Goal: Information Seeking & Learning: Learn about a topic

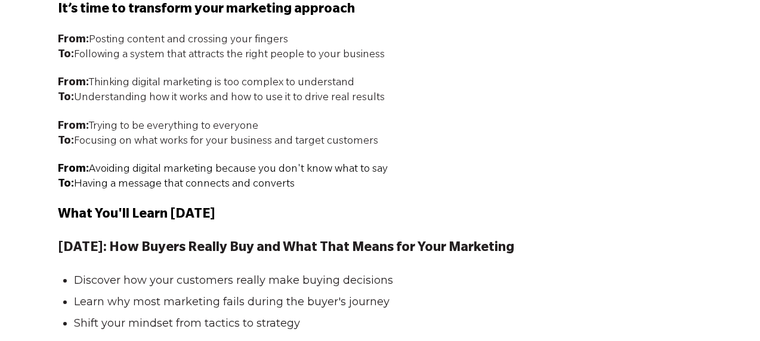
scroll to position [1134, 0]
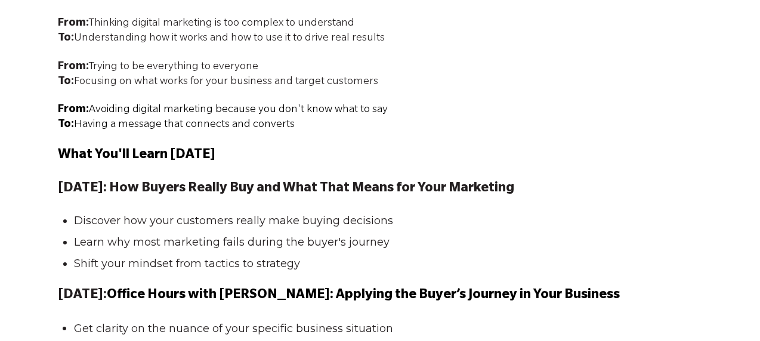
drag, startPoint x: 147, startPoint y: 189, endPoint x: 538, endPoint y: 188, distance: 391.5
click at [514, 188] on strong "[DATE]: How Buyers Really Buy and What That Means for Your Marketing" at bounding box center [286, 189] width 457 height 14
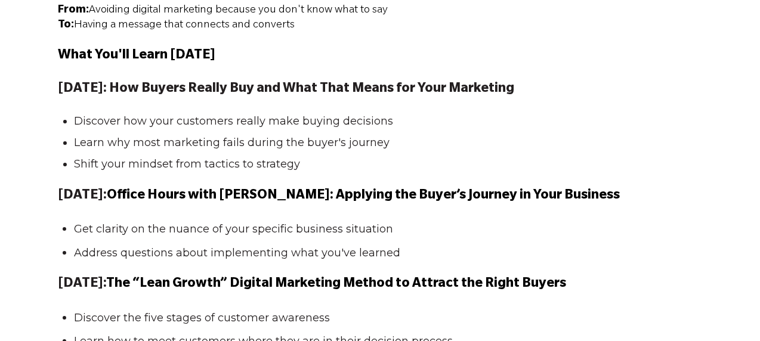
scroll to position [1253, 0]
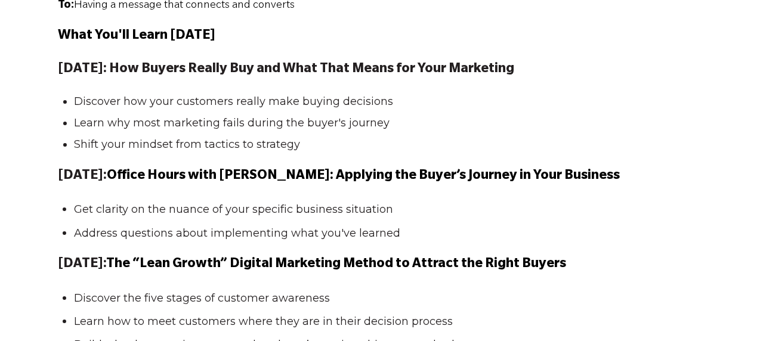
click at [174, 65] on strong "[DATE]: How Buyers Really Buy and What That Means for Your Marketing" at bounding box center [286, 70] width 457 height 14
copy strong "How Buyers Really Buy and What That Means for Your Marketing"
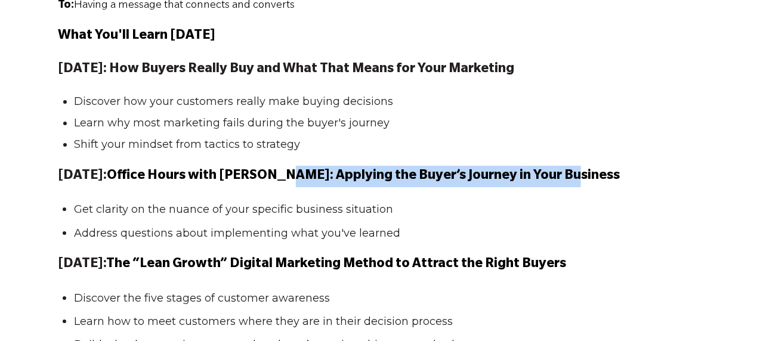
drag, startPoint x: 305, startPoint y: 179, endPoint x: 584, endPoint y: 181, distance: 278.7
click at [585, 183] on span "Office Hours with [PERSON_NAME]: Applying the Buyer’s Journey in Your Business" at bounding box center [363, 176] width 513 height 14
copy span "Applying the Buyer’s Journey in Your Business"
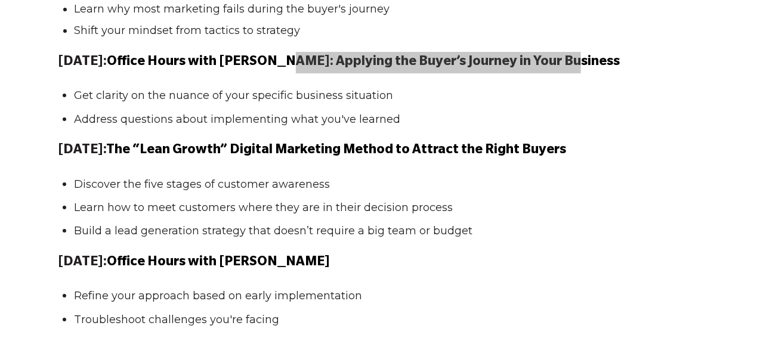
scroll to position [1373, 0]
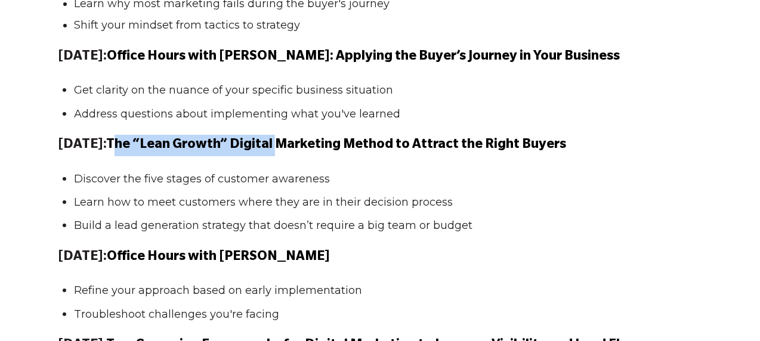
drag, startPoint x: 156, startPoint y: 149, endPoint x: 262, endPoint y: 147, distance: 105.7
click at [318, 154] on p "[DATE]: The “Lean Growth” Digital Marketing Method to Attract the Right Buyers" at bounding box center [380, 145] width 645 height 21
click at [249, 144] on span "The “Lean Growth” Digital Marketing Method to Attract the Right Buyers" at bounding box center [336, 145] width 460 height 14
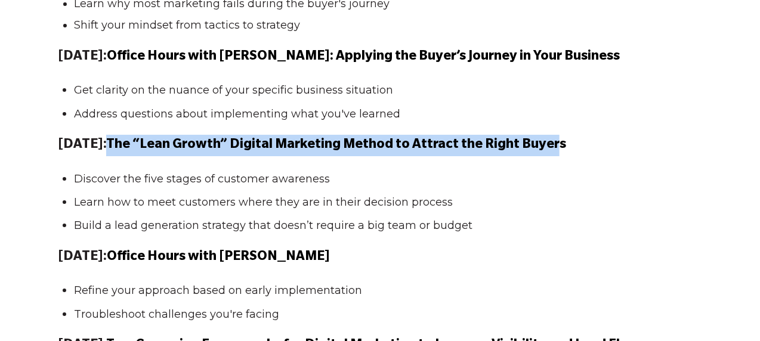
drag, startPoint x: 153, startPoint y: 143, endPoint x: 596, endPoint y: 144, distance: 442.8
click at [566, 144] on span "The “Lean Growth” Digital Marketing Method to Attract the Right Buyers" at bounding box center [336, 145] width 460 height 14
copy span "The “Lean Growth” Digital Marketing Method to Attract the Right Buyer"
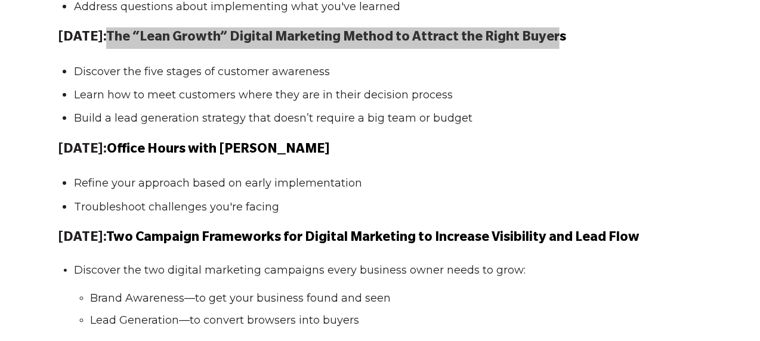
scroll to position [1552, 0]
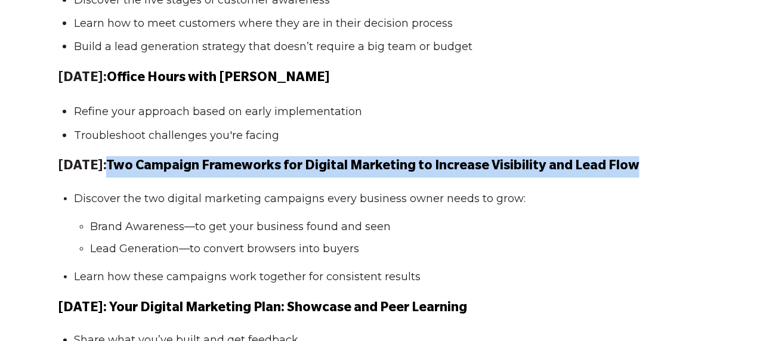
drag, startPoint x: 155, startPoint y: 166, endPoint x: 676, endPoint y: 165, distance: 521.0
click at [676, 166] on p "[DATE]: Two Campaign Frameworks for Digital Marketing to Increase Visibility an…" at bounding box center [380, 166] width 645 height 21
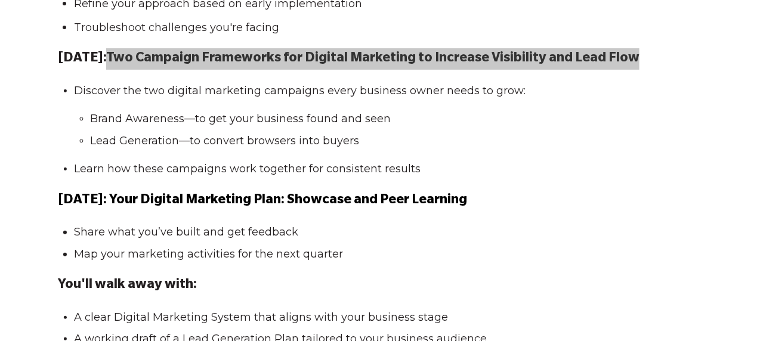
scroll to position [1671, 0]
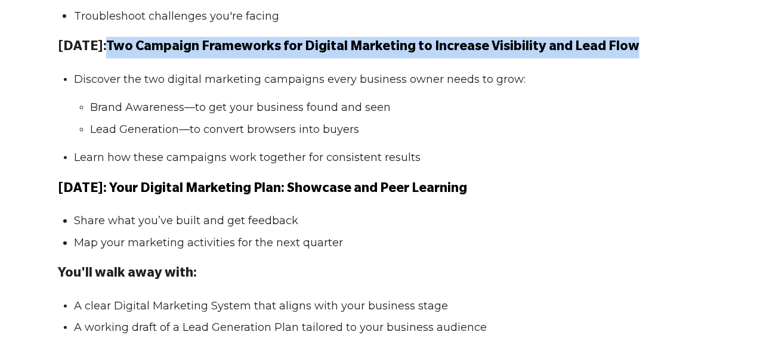
drag, startPoint x: 128, startPoint y: 190, endPoint x: 493, endPoint y: 193, distance: 365.3
click at [493, 193] on p "[DATE]: Your Digital Marketing Plan: Showcase and Peer Learning" at bounding box center [380, 189] width 645 height 21
copy span "Your Digital Marketing Plan: Showcase and Peer Learning"
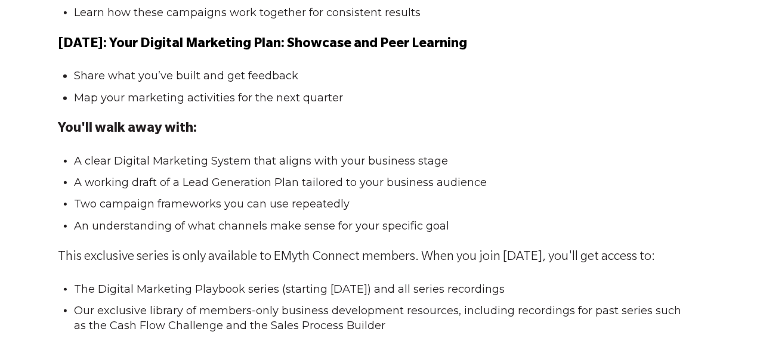
scroll to position [1850, 0]
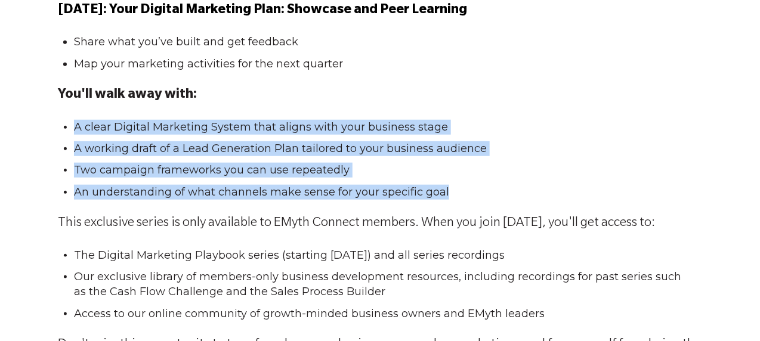
drag, startPoint x: 78, startPoint y: 128, endPoint x: 473, endPoint y: 187, distance: 399.5
click at [473, 187] on ul "A clear Digital Marketing System that aligns with your business stage A working…" at bounding box center [380, 160] width 645 height 80
copy ul "A clear Digital Marketing System that aligns with your business stage A working…"
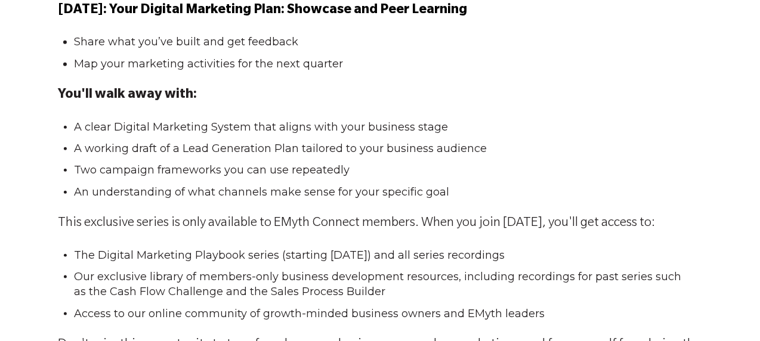
click at [483, 63] on li "Map your marketing activities for the next quarter" at bounding box center [385, 64] width 622 height 15
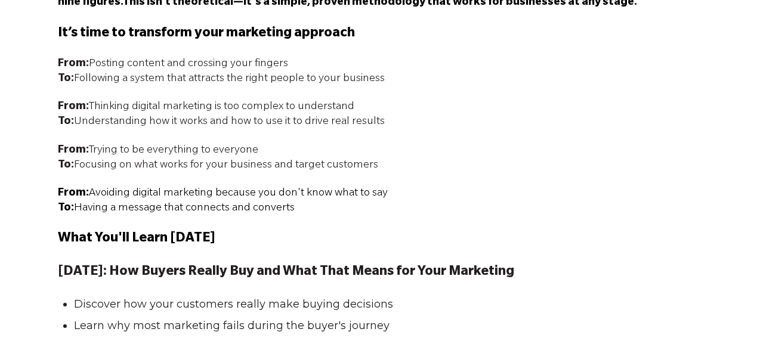
scroll to position [1074, 0]
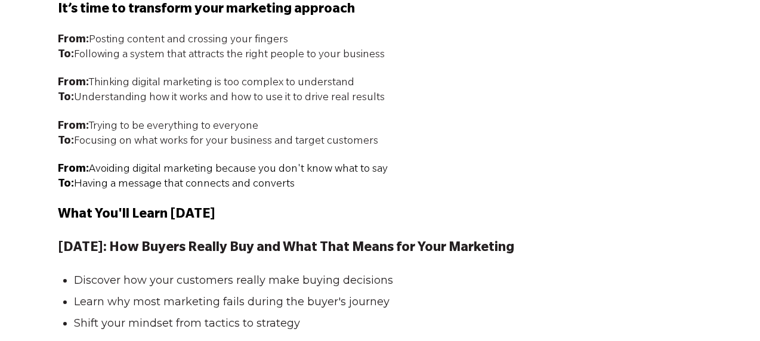
drag, startPoint x: 59, startPoint y: 7, endPoint x: 366, endPoint y: 189, distance: 357.2
copy span "It’s time to transform your marketing approach From: Posting content and crossi…"
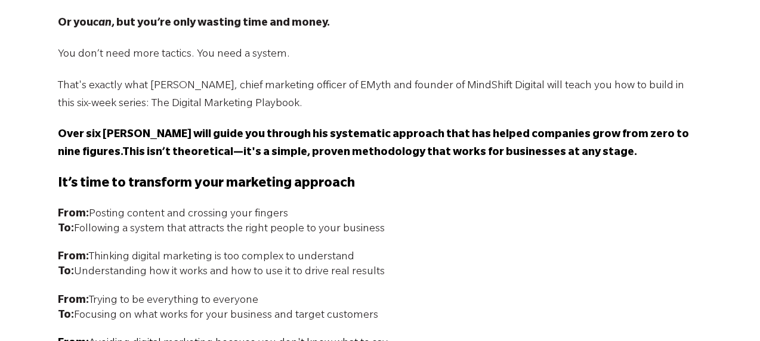
scroll to position [895, 0]
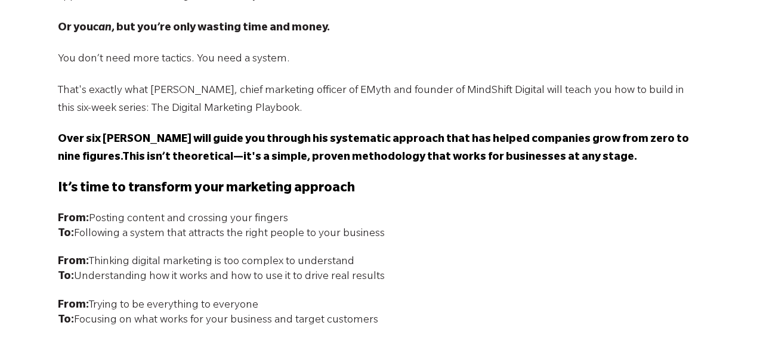
drag, startPoint x: 181, startPoint y: 137, endPoint x: 624, endPoint y: 163, distance: 443.6
click at [624, 163] on p "Over six [PERSON_NAME] will guide you through his systematic approach that has …" at bounding box center [380, 149] width 645 height 36
copy strong "will guide you through his systematic approach that has helped companies grow f…"
click at [408, 59] on p "You don’t need more tactics. You need a system." at bounding box center [380, 60] width 645 height 18
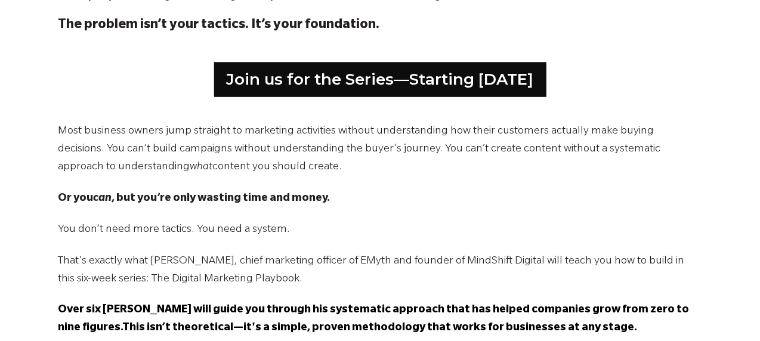
scroll to position [537, 0]
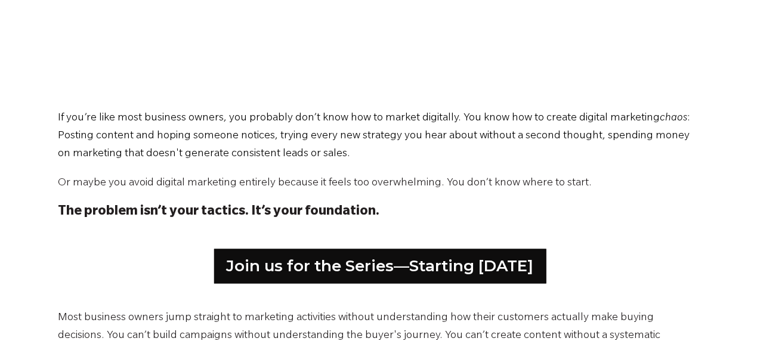
drag, startPoint x: 57, startPoint y: 118, endPoint x: 194, endPoint y: 140, distance: 138.3
click at [194, 140] on p "If you’re like most business owners, you probably don’t know how to market digi…" at bounding box center [380, 137] width 645 height 54
drag, startPoint x: 97, startPoint y: 124, endPoint x: 326, endPoint y: 148, distance: 230.5
click at [326, 148] on p "If you’re like most business owners, you probably don’t know how to market digi…" at bounding box center [380, 137] width 645 height 54
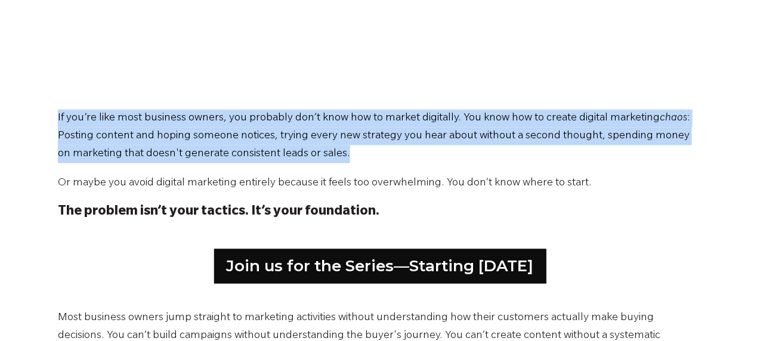
drag, startPoint x: 326, startPoint y: 148, endPoint x: 59, endPoint y: 122, distance: 268.6
click at [59, 122] on p "If you’re like most business owners, you probably don’t know how to market digi…" at bounding box center [380, 137] width 645 height 54
copy p "If you’re like most business owners, you probably don’t know how to market digi…"
